Goal: Check status

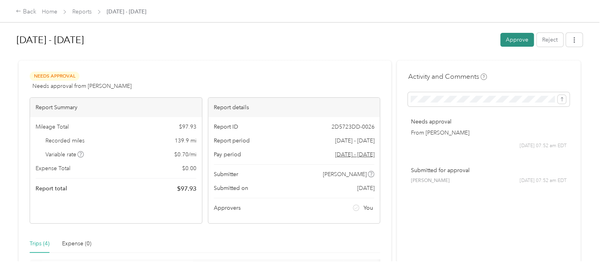
click at [514, 36] on button "Approve" at bounding box center [517, 40] width 34 height 14
